Goal: Task Accomplishment & Management: Use online tool/utility

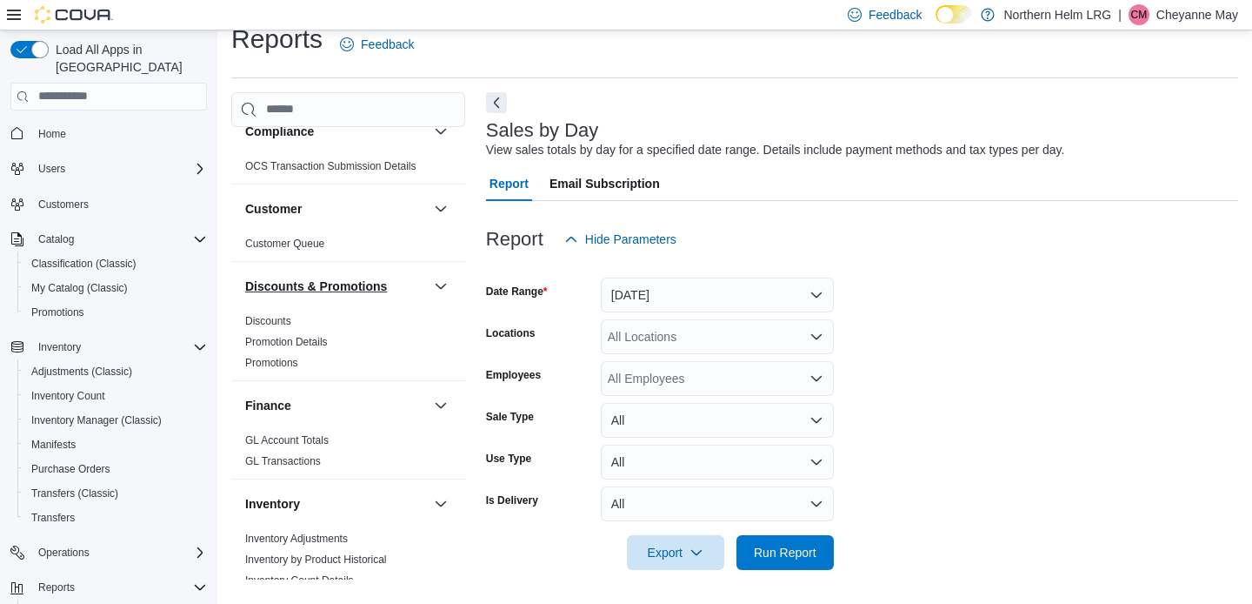
scroll to position [120, 0]
click at [728, 294] on button "[DATE]" at bounding box center [717, 294] width 233 height 35
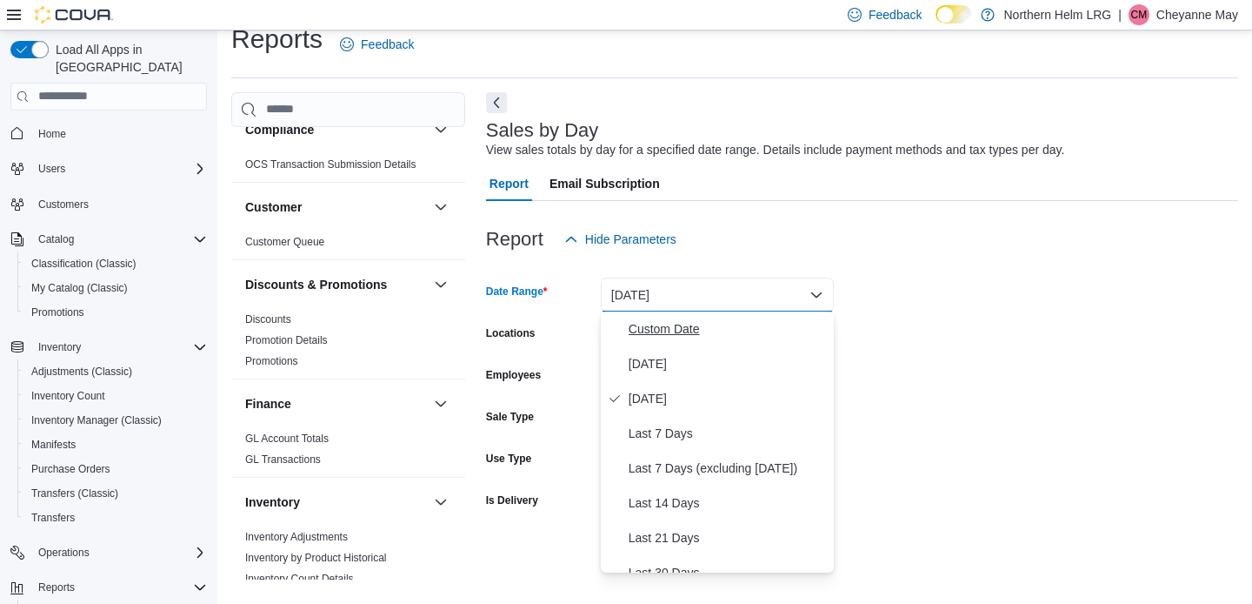
click at [675, 329] on span "Custom Date" at bounding box center [728, 328] width 198 height 21
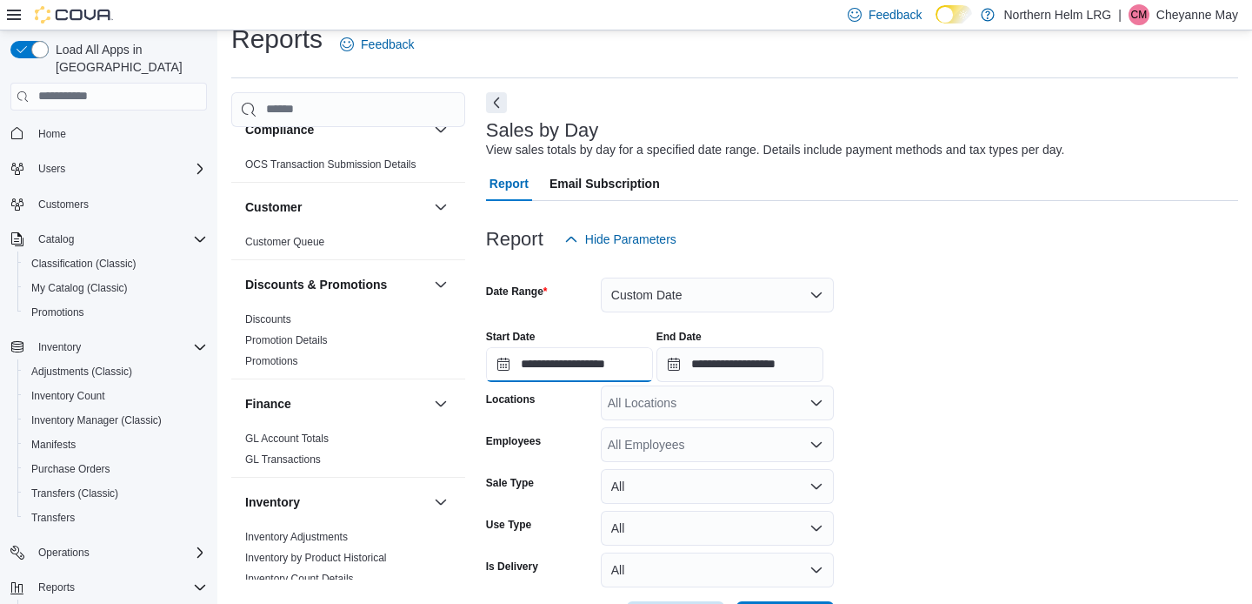
click at [624, 357] on input "**********" at bounding box center [569, 364] width 167 height 35
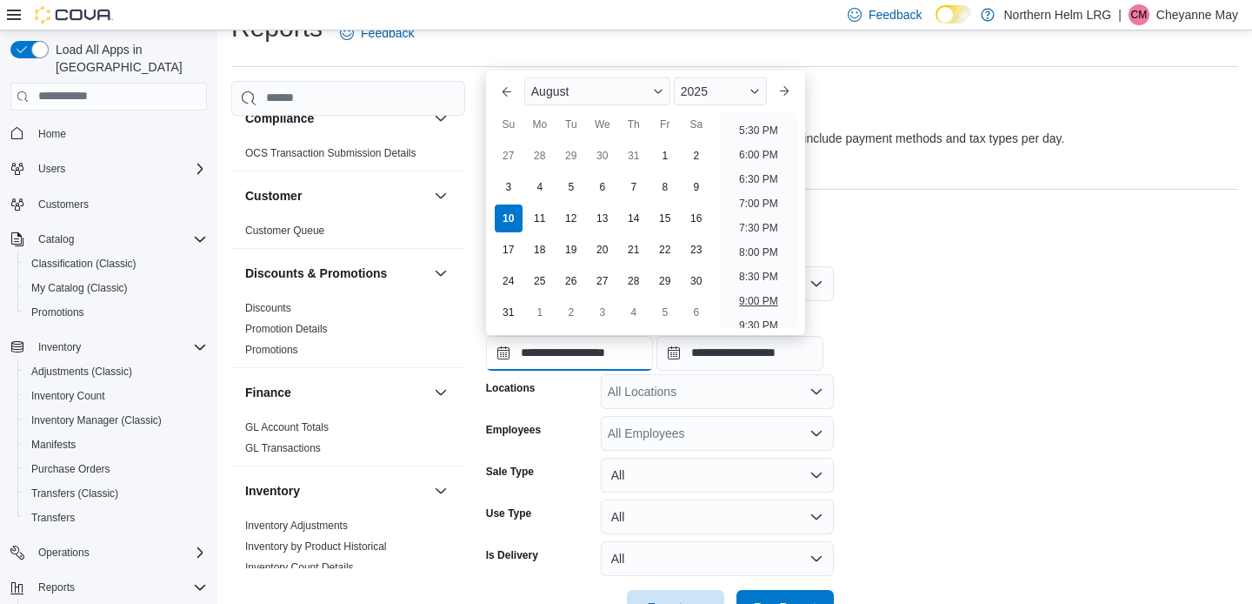
scroll to position [840, 0]
click at [753, 160] on li "6:00 PM" at bounding box center [758, 162] width 53 height 21
type input "**********"
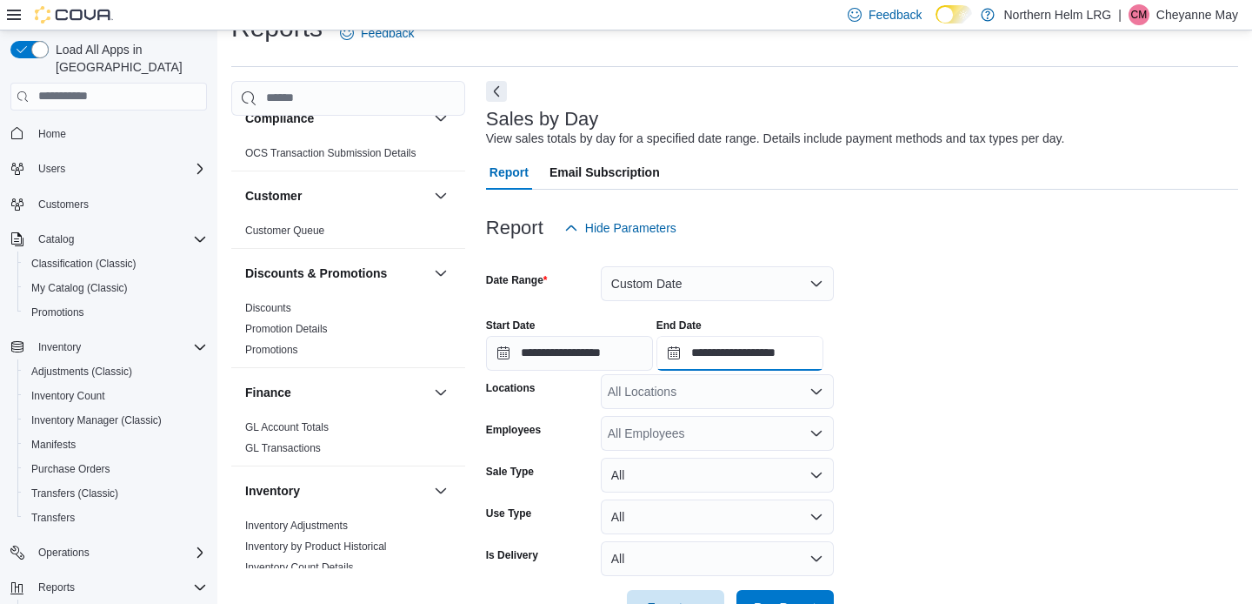
click at [819, 354] on input "**********" at bounding box center [740, 353] width 167 height 35
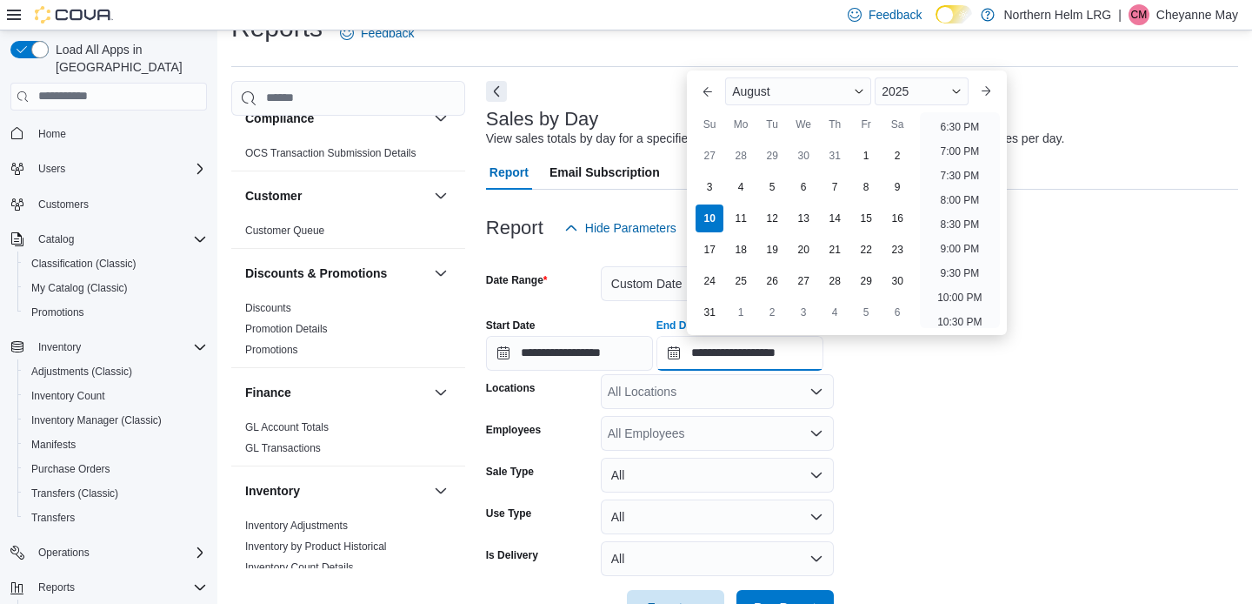
scroll to position [887, 0]
click at [954, 208] on li "8:00 PM" at bounding box center [959, 213] width 53 height 21
type input "**********"
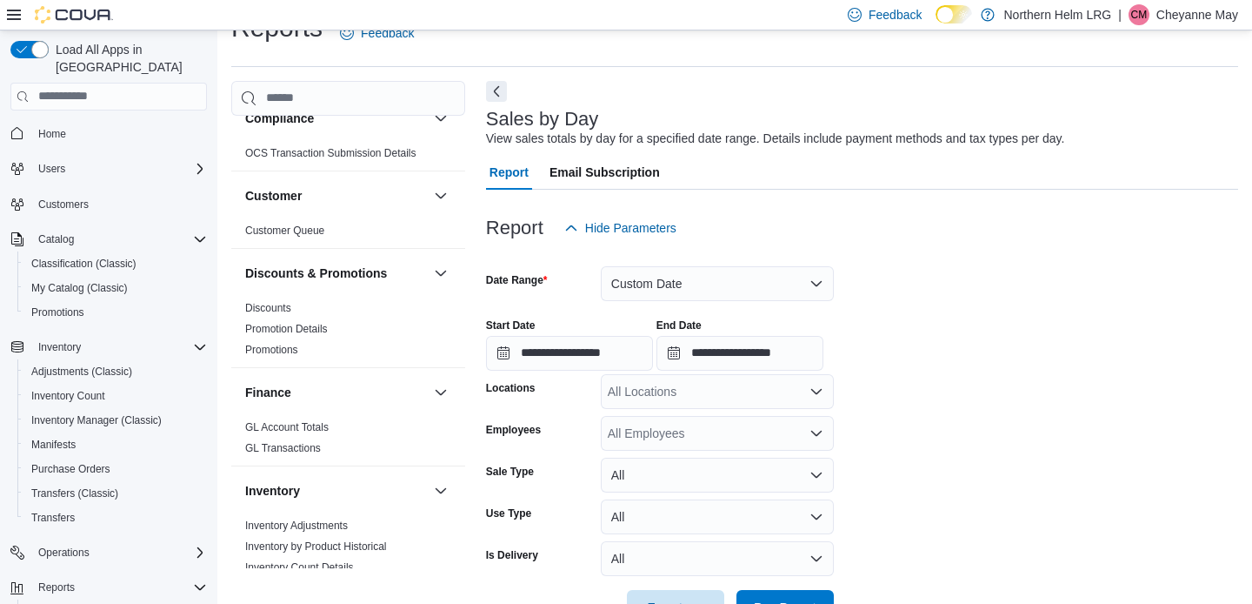
click at [792, 380] on div "All Locations" at bounding box center [717, 391] width 233 height 35
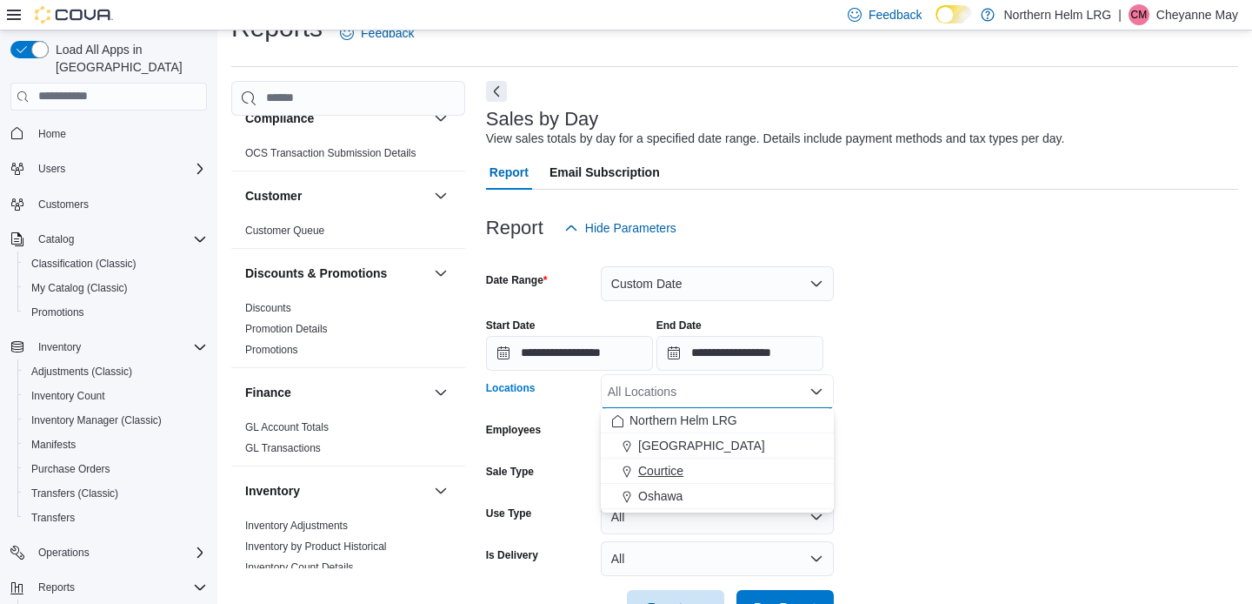
click at [727, 479] on button "Courtice" at bounding box center [717, 470] width 233 height 25
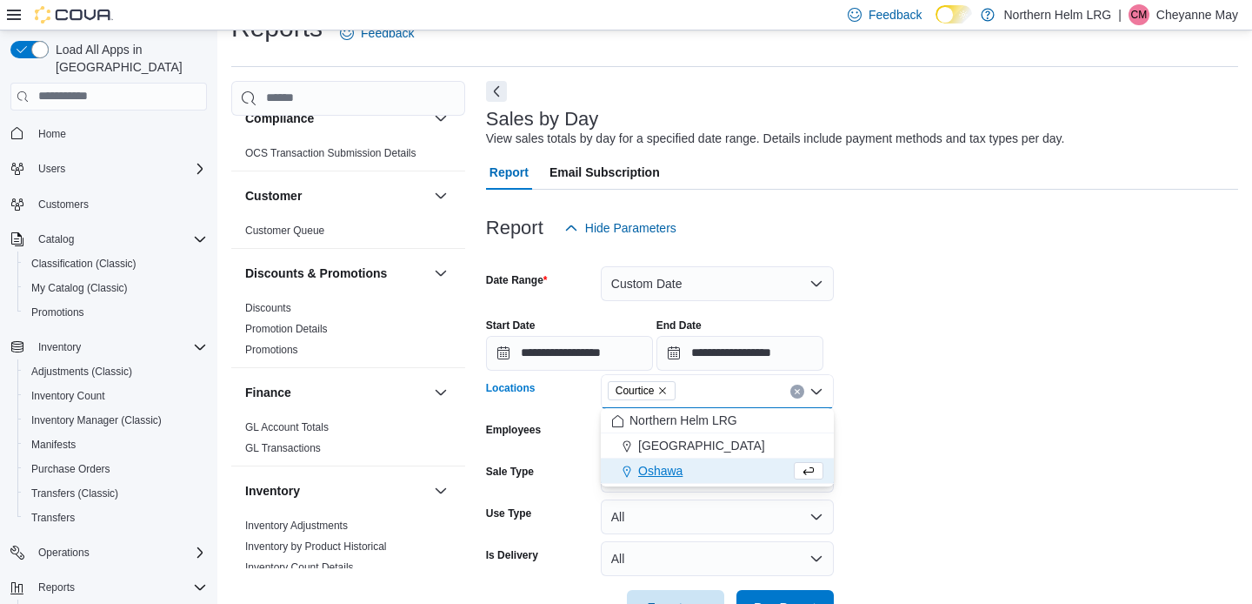
click at [716, 469] on div "Oshawa" at bounding box center [700, 470] width 179 height 17
click at [668, 388] on icon "Remove Courtice from selection in this group" at bounding box center [662, 390] width 10 height 10
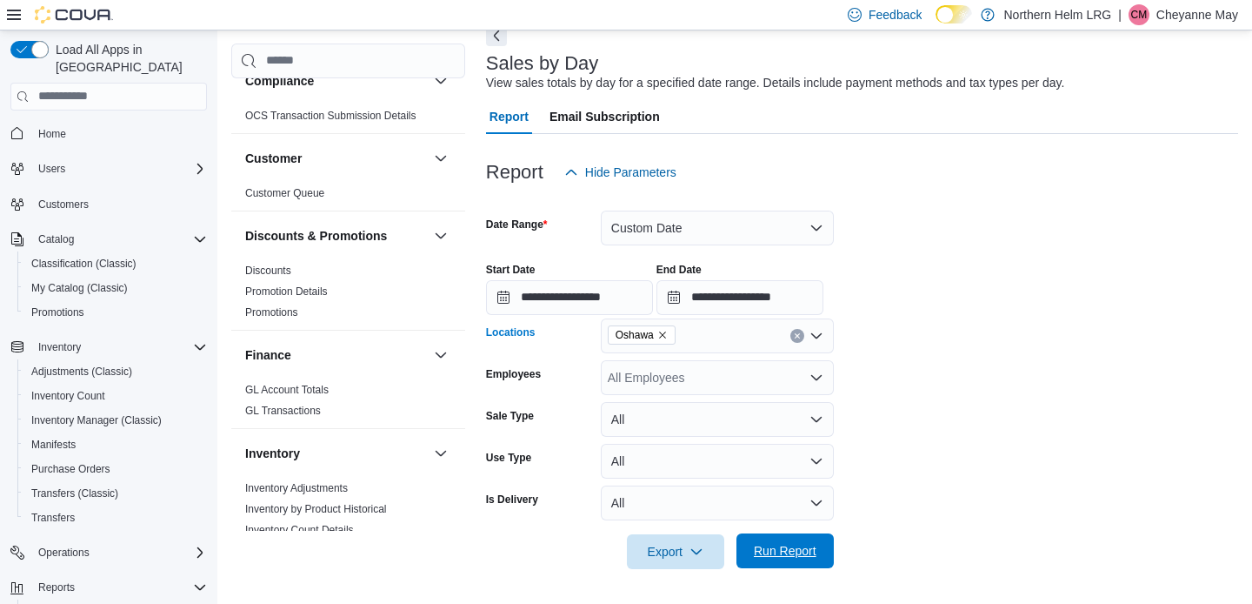
scroll to position [89, 0]
click at [785, 549] on span "Run Report" at bounding box center [785, 551] width 63 height 17
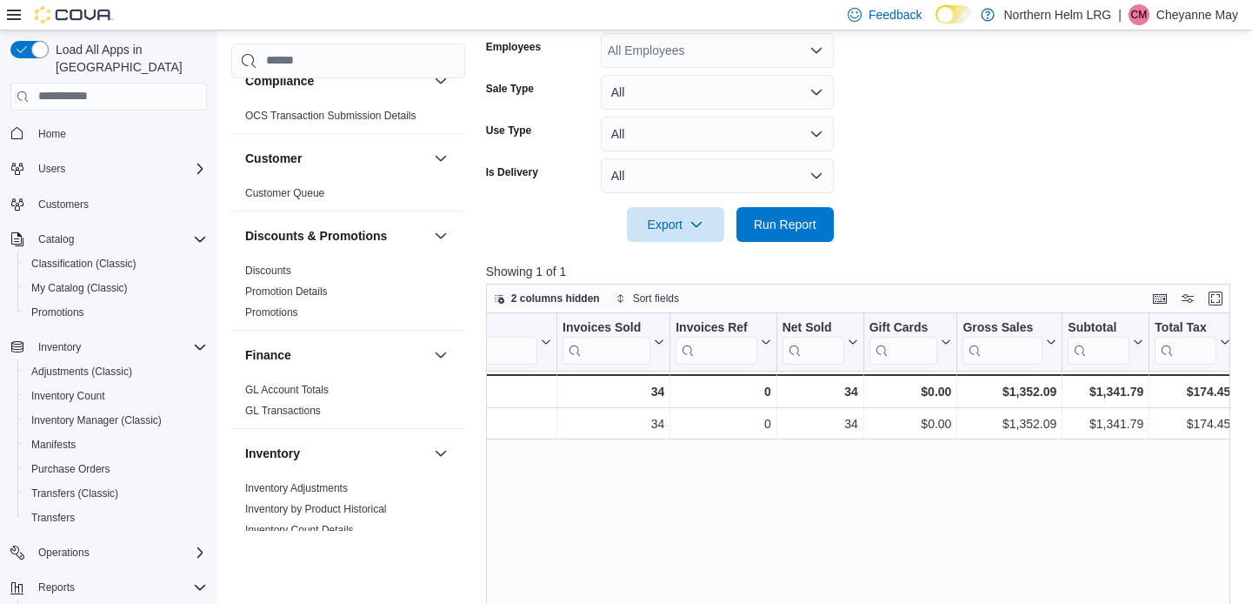
scroll to position [0, 128]
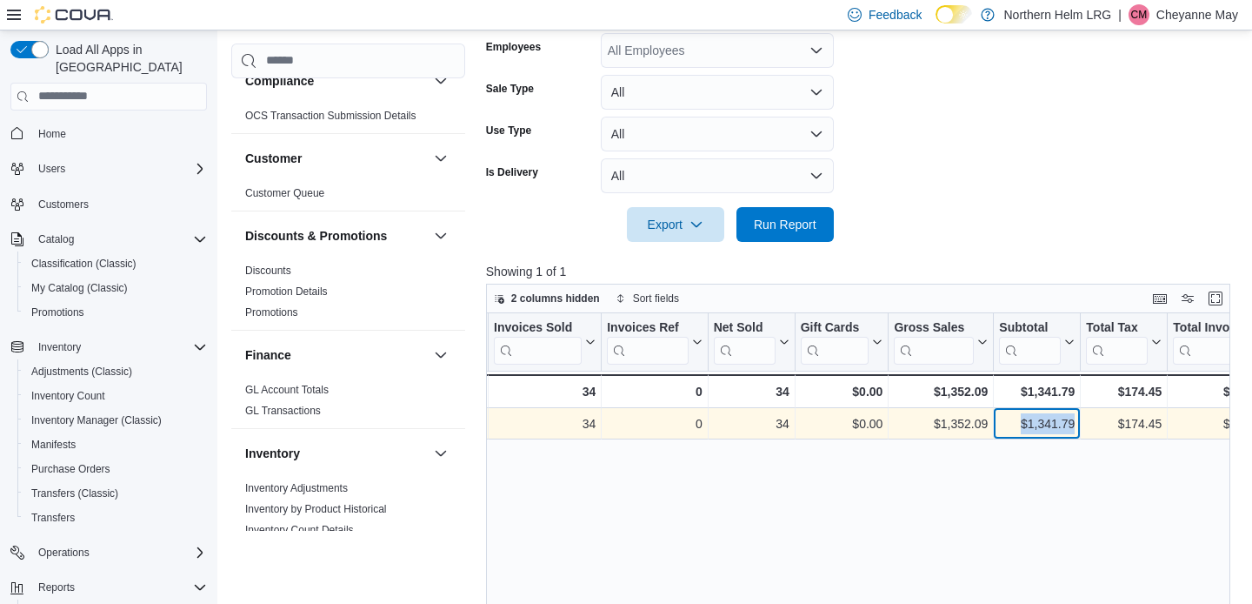
drag, startPoint x: 1006, startPoint y: 422, endPoint x: 1078, endPoint y: 423, distance: 72.2
click at [1078, 423] on div "$1,341.79 - Subtotal, column 7, row 1" at bounding box center [1037, 423] width 87 height 31
copy div "$1,341.79"
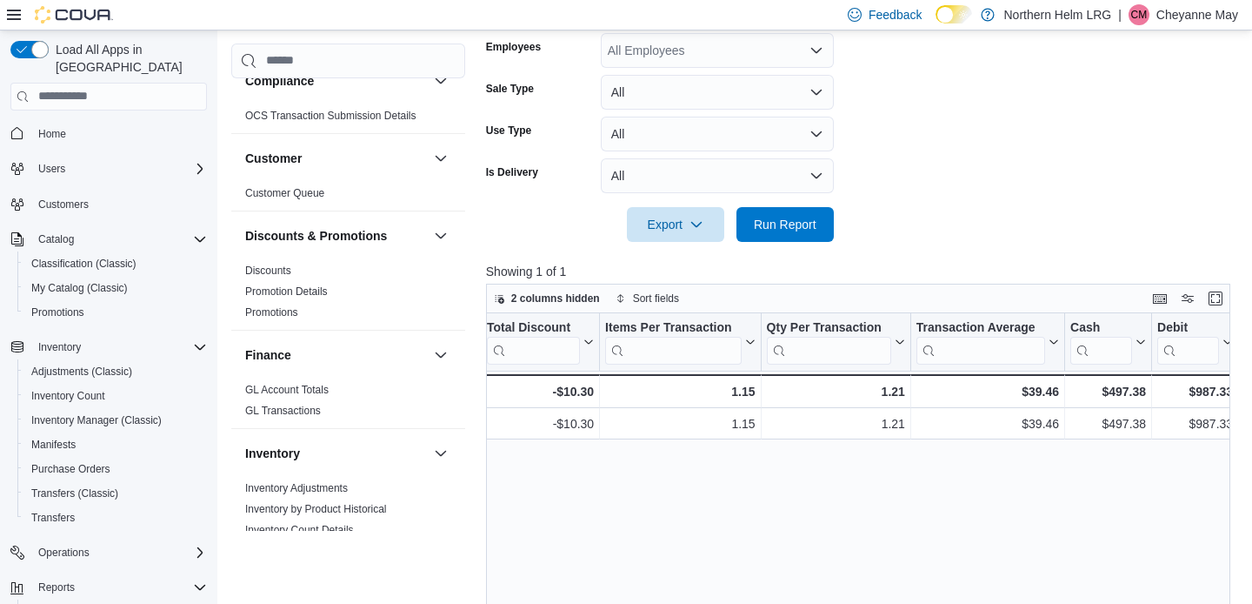
scroll to position [0, 1244]
